Goal: Find specific page/section

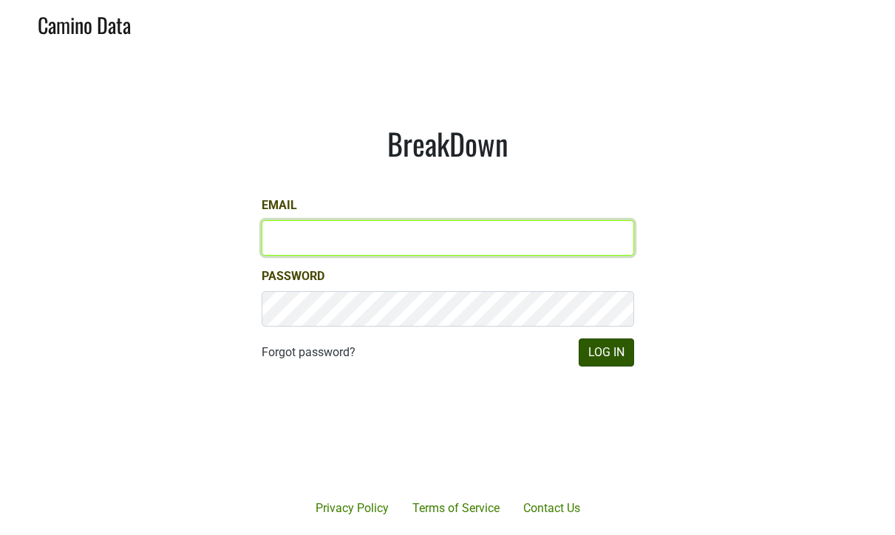
type input "[PERSON_NAME][EMAIL_ADDRESS][DOMAIN_NAME]"
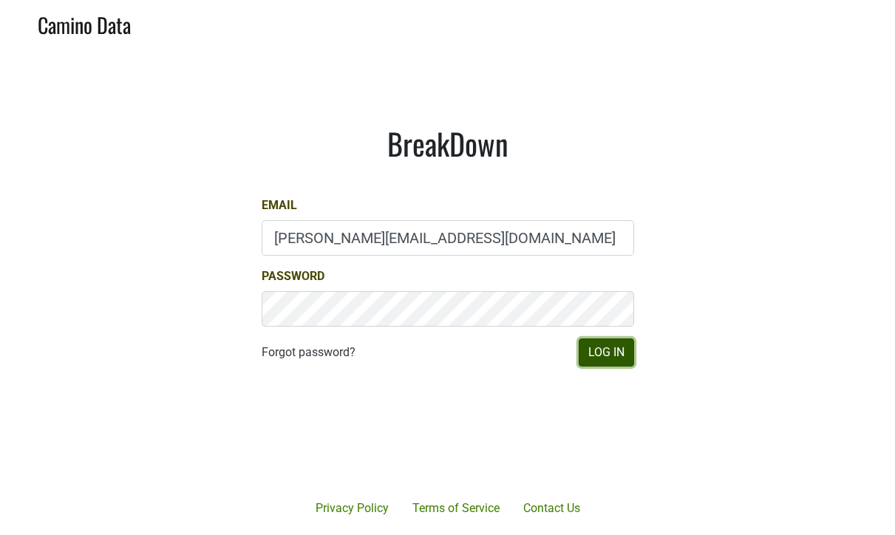
click at [604, 355] on button "Log In" at bounding box center [606, 352] width 55 height 28
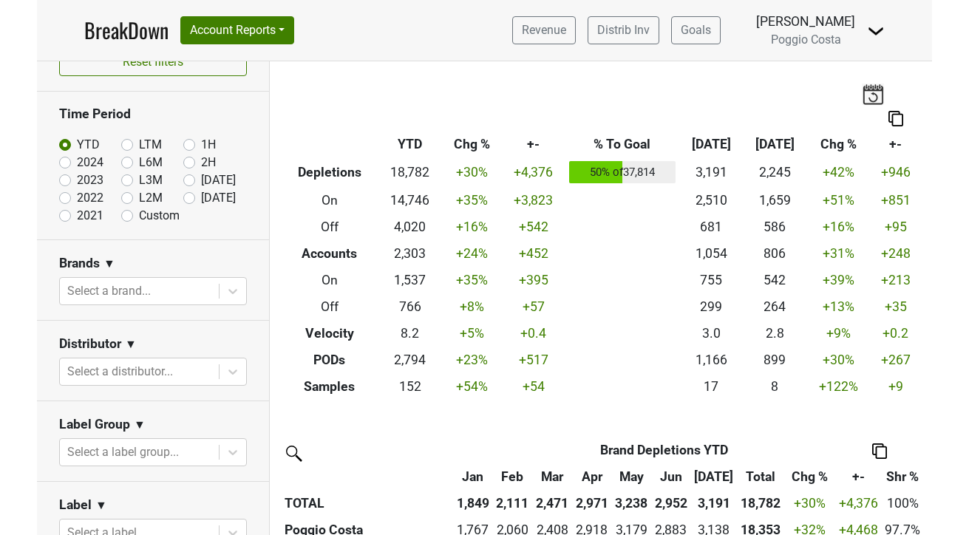
scroll to position [41, 0]
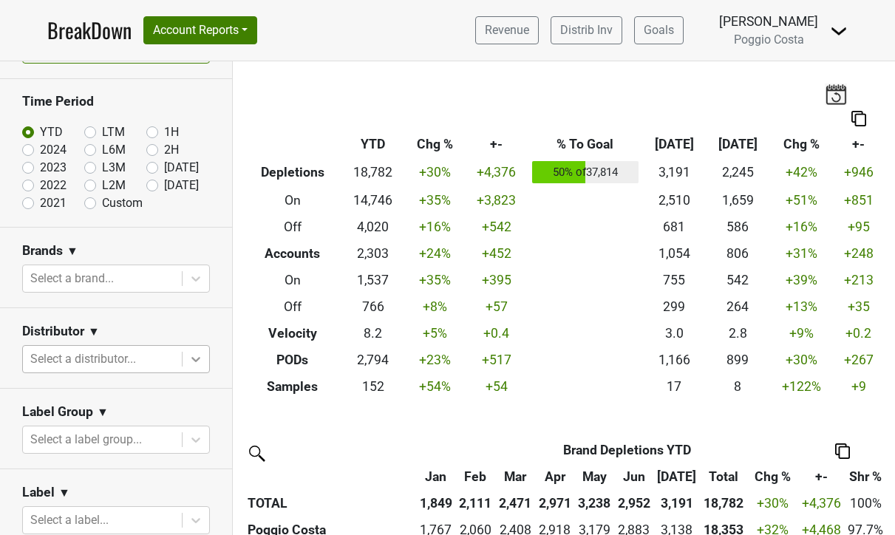
click at [194, 366] on div at bounding box center [195, 359] width 27 height 27
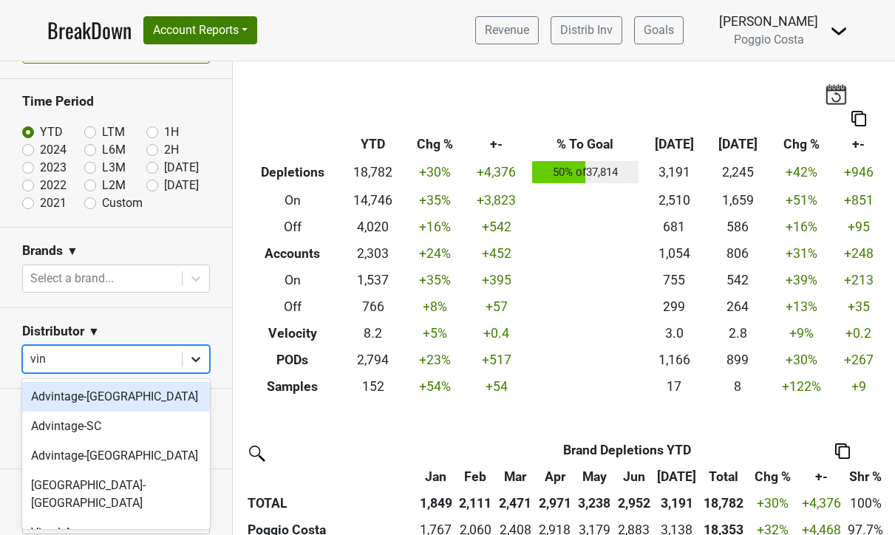
type input "vine"
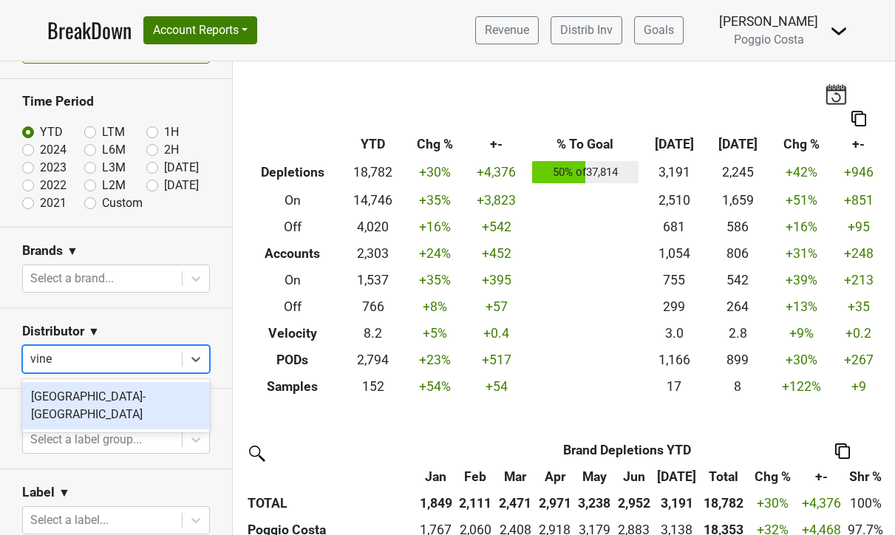
click at [111, 402] on div "Vine Street-NJ_PA" at bounding box center [116, 405] width 188 height 47
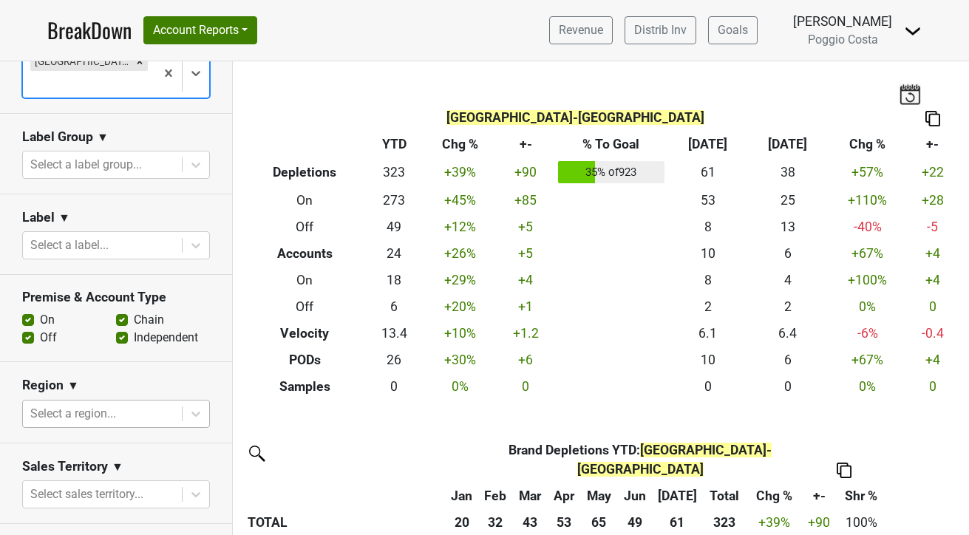
scroll to position [338, 0]
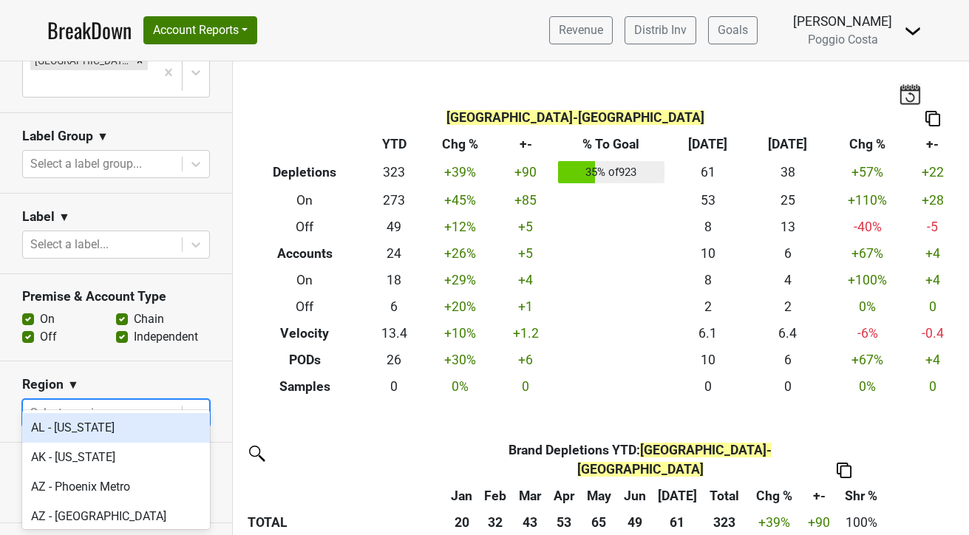
click at [201, 406] on icon at bounding box center [195, 413] width 15 height 15
type input "nj"
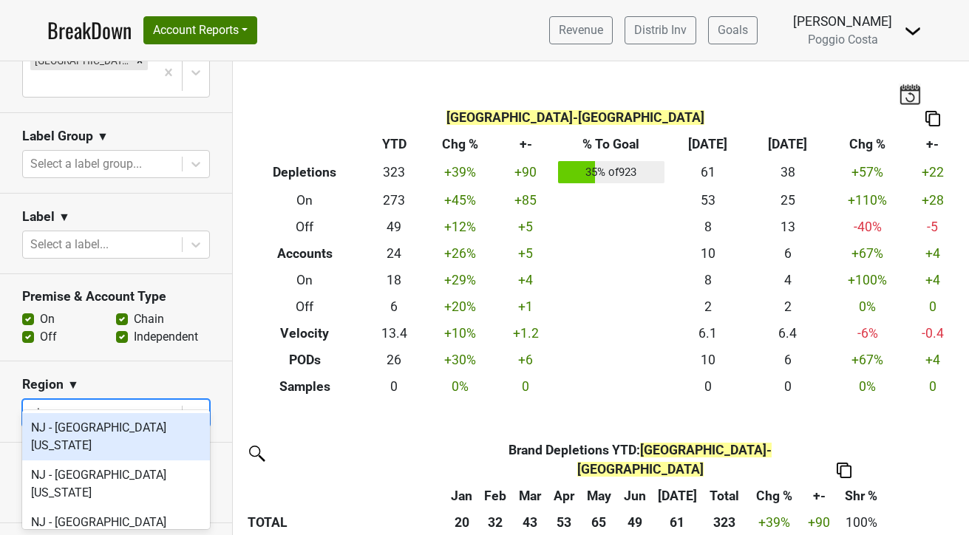
click at [136, 426] on div "NJ - Central New Jersey" at bounding box center [116, 436] width 188 height 47
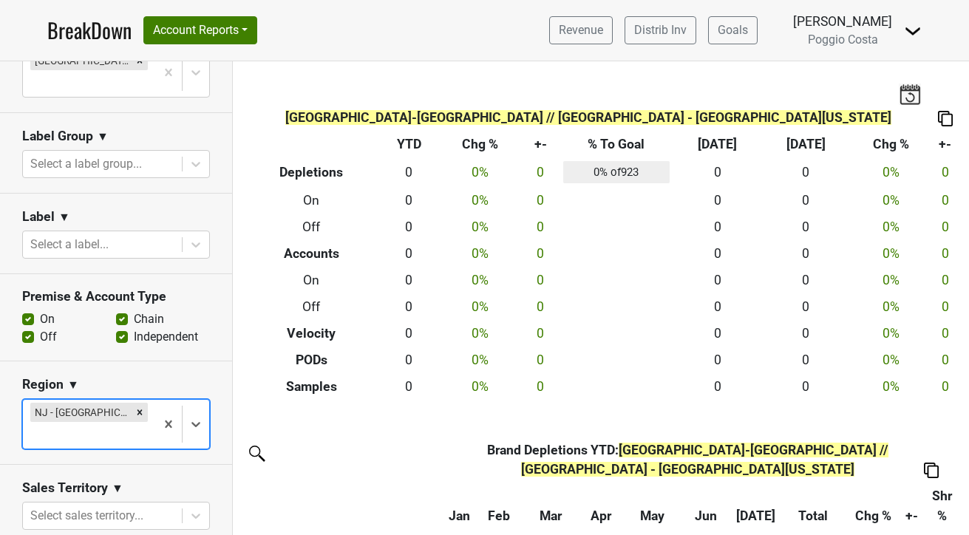
scroll to position [119, 0]
type input "nj"
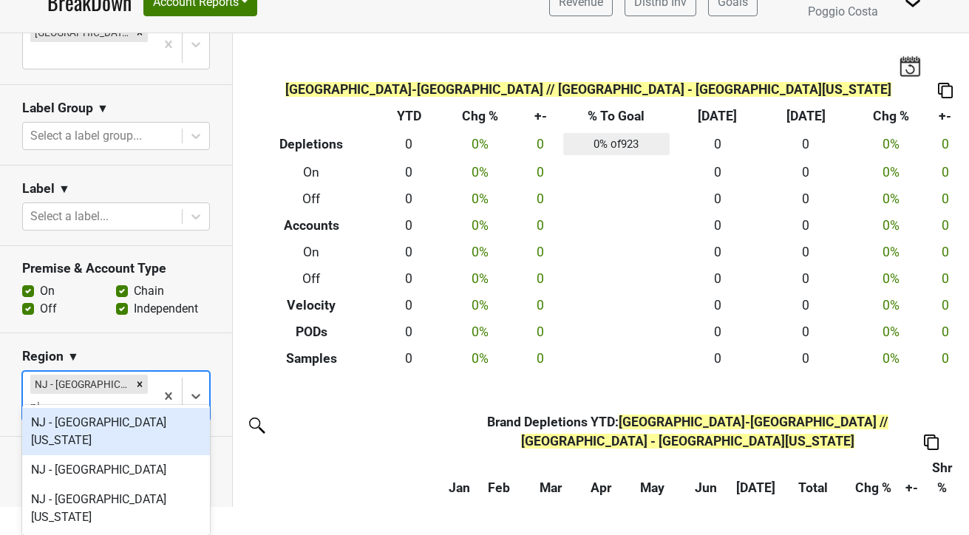
scroll to position [0, 0]
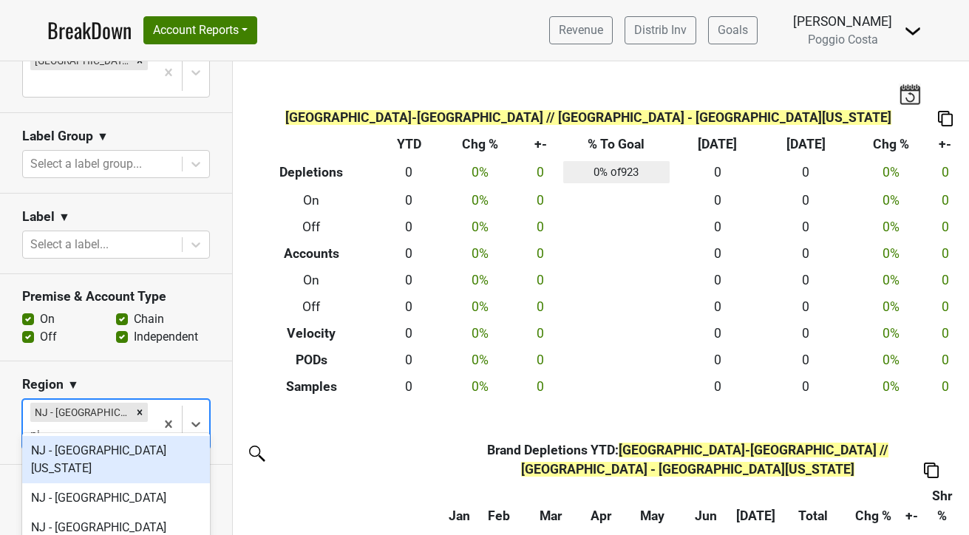
click at [130, 457] on div "NJ - Northern New Jersey" at bounding box center [116, 459] width 188 height 47
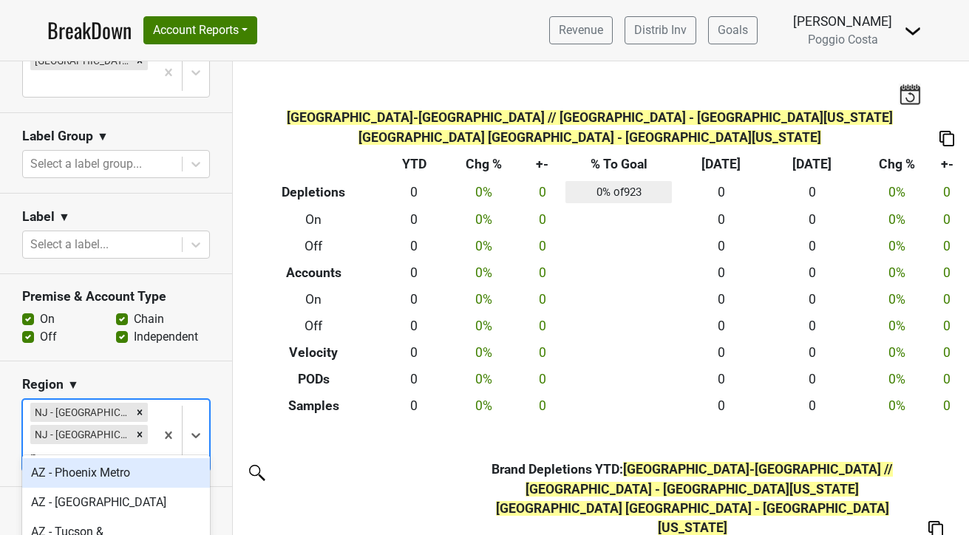
scroll to position [142, 0]
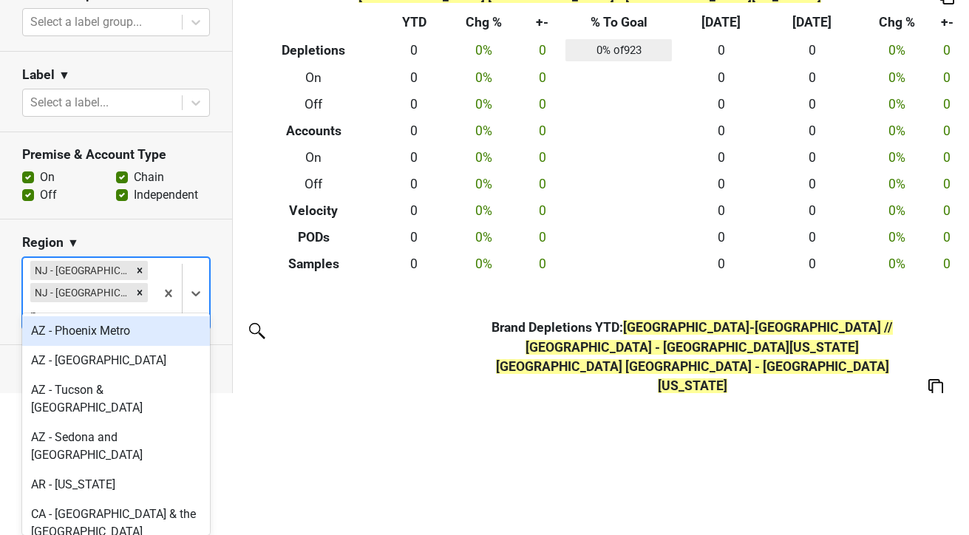
type input "nj"
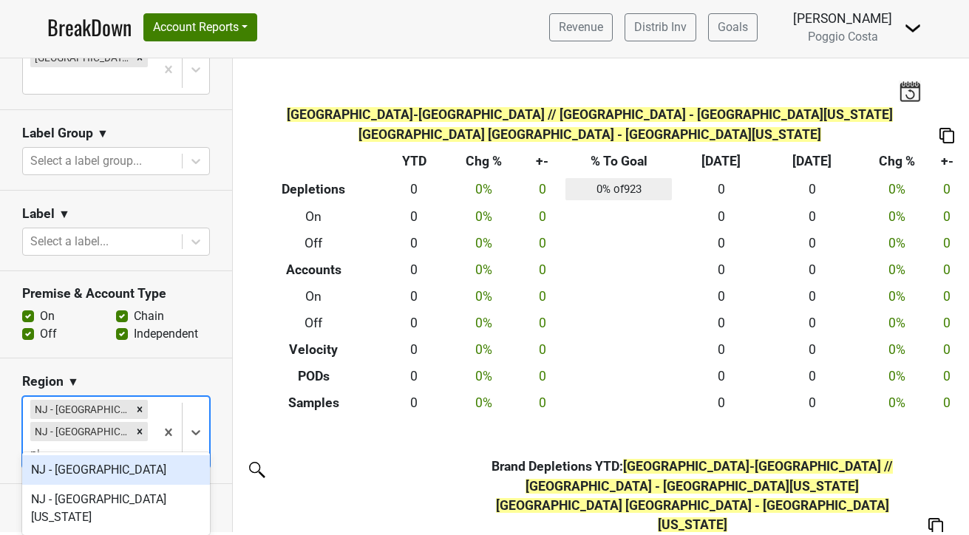
scroll to position [0, 0]
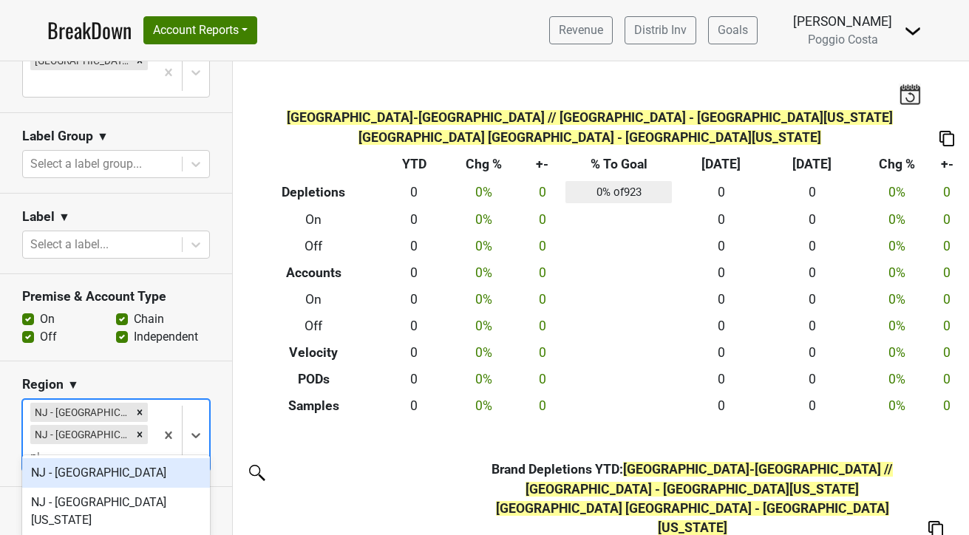
click at [122, 474] on div "NJ - EWR International Airport" at bounding box center [116, 473] width 188 height 30
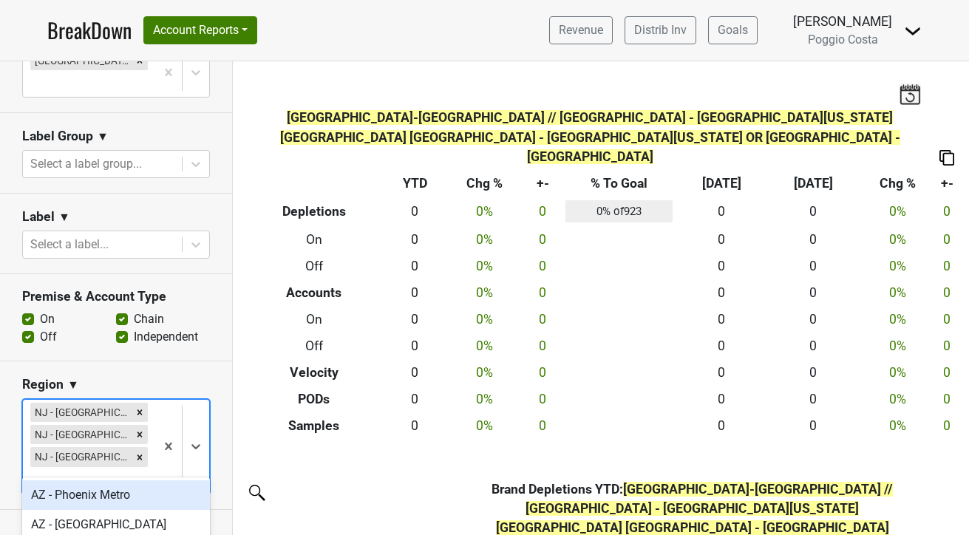
scroll to position [164, 0]
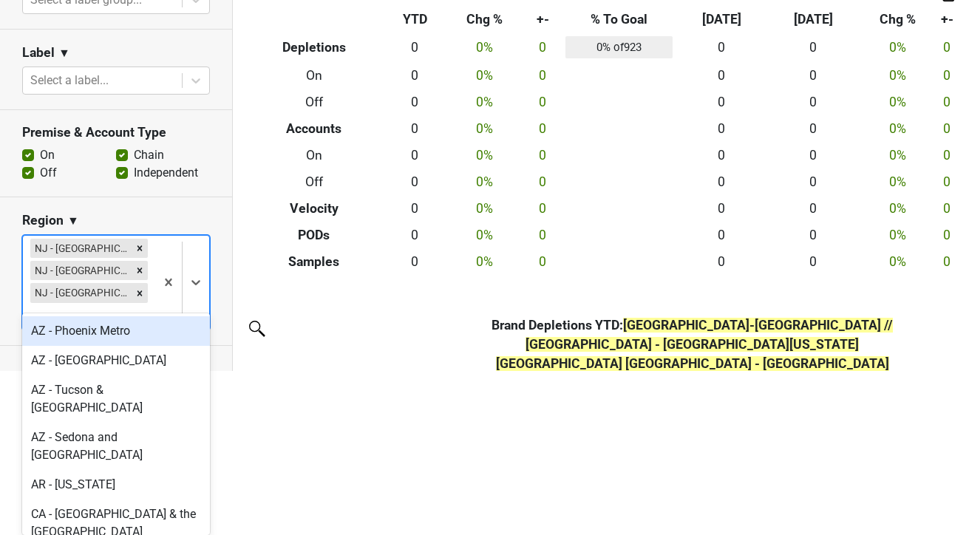
type input "nj"
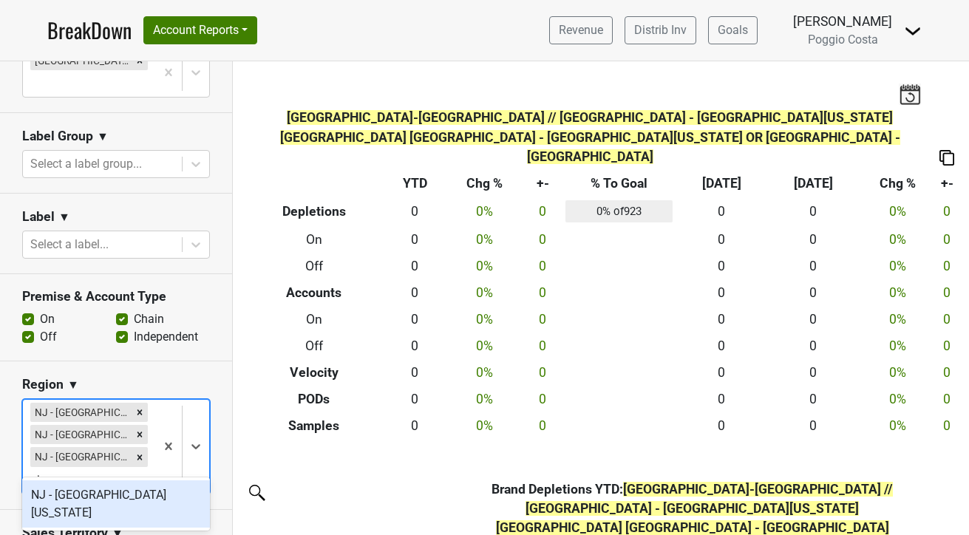
scroll to position [0, 0]
click at [132, 499] on div "NJ - Southern New Jersey" at bounding box center [116, 503] width 188 height 47
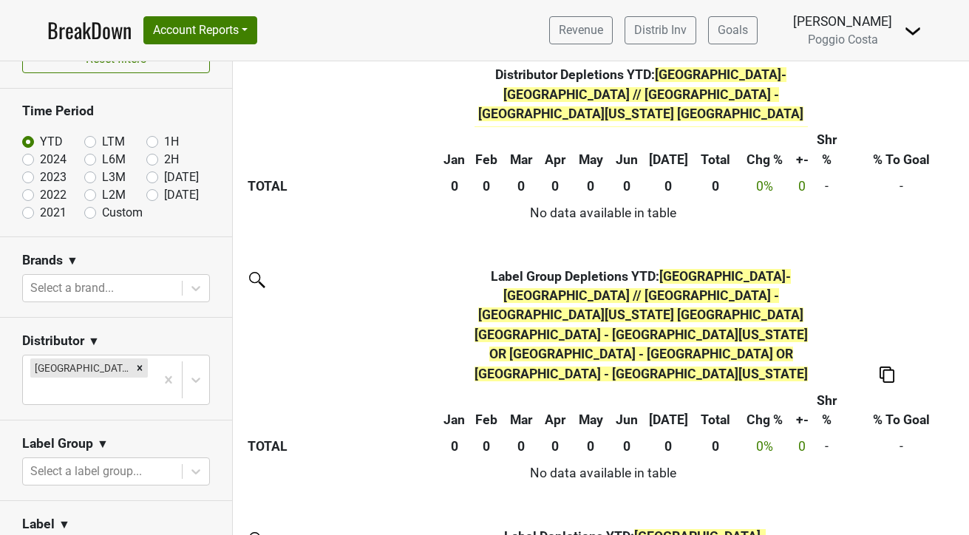
scroll to position [743, 0]
